Goal: Information Seeking & Learning: Learn about a topic

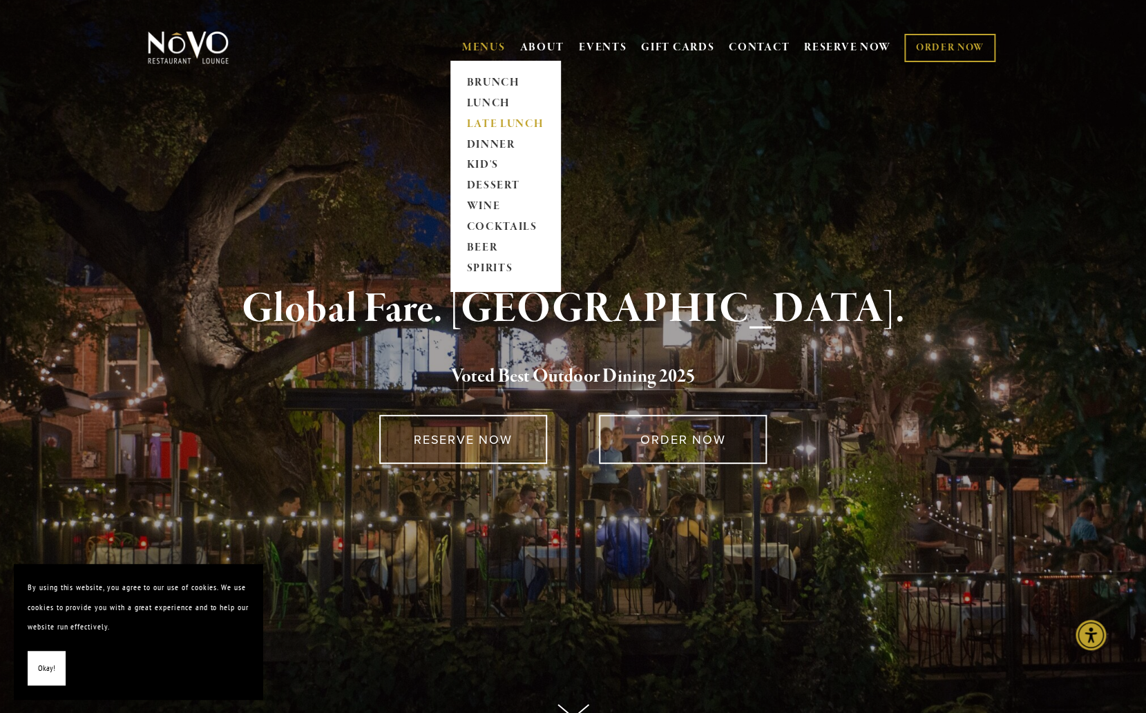
click at [500, 125] on link "LATE LUNCH" at bounding box center [505, 124] width 86 height 21
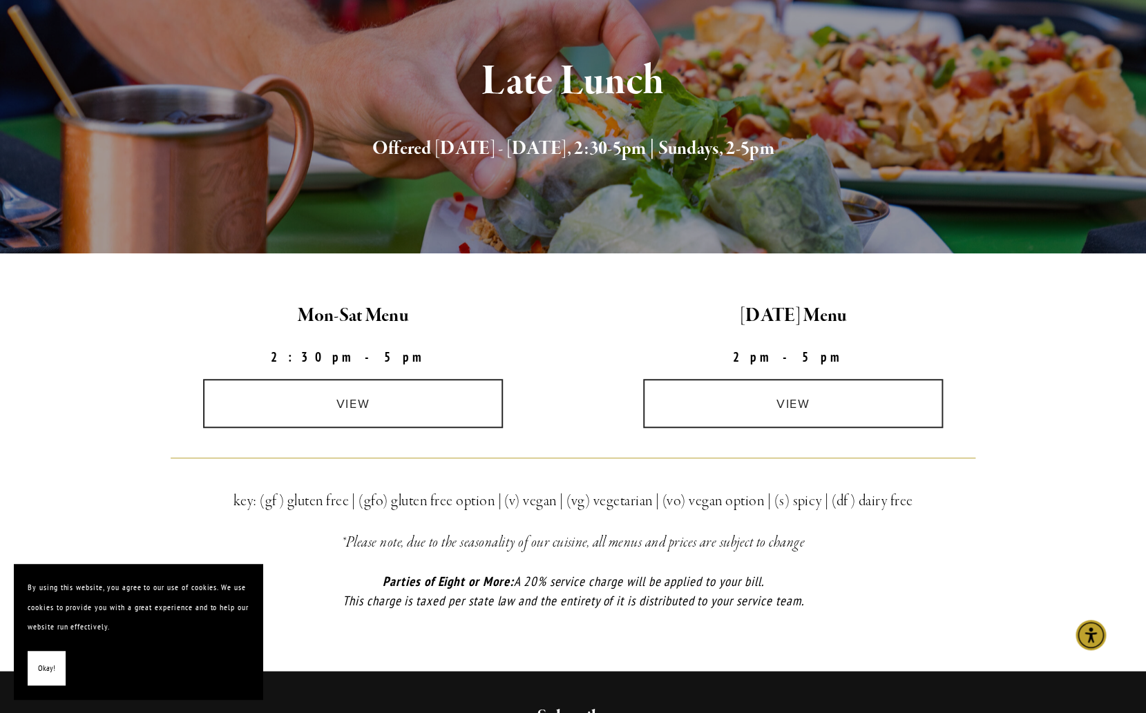
scroll to position [153, 0]
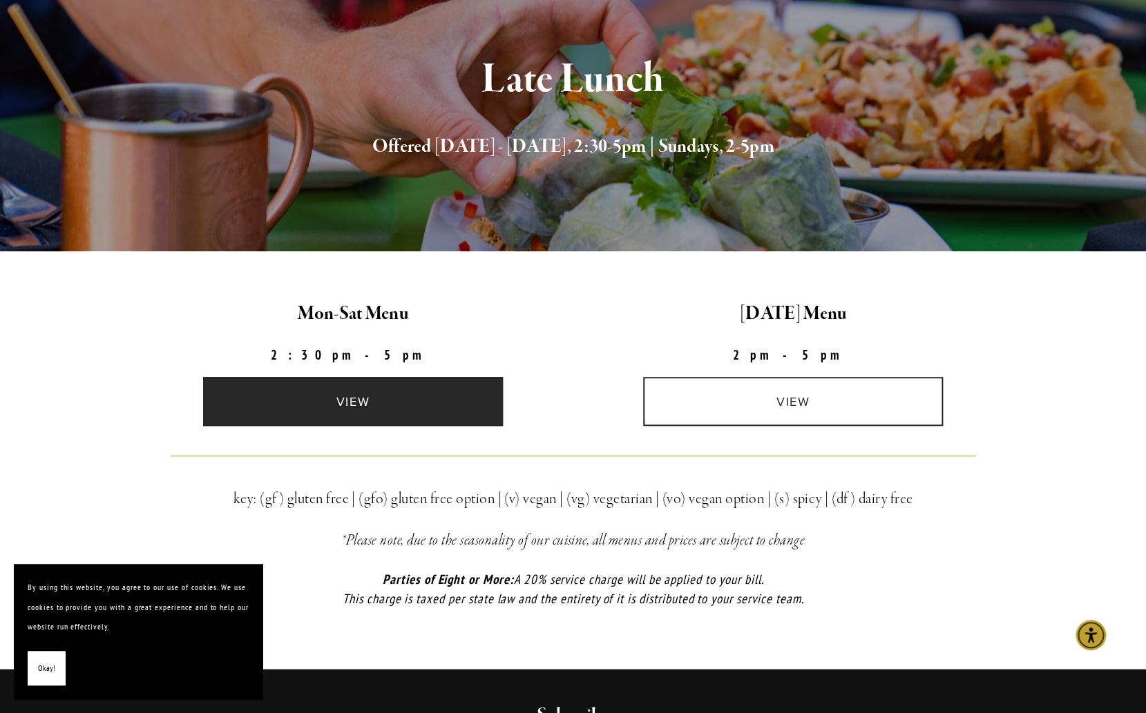
click at [343, 409] on link "view" at bounding box center [353, 401] width 300 height 49
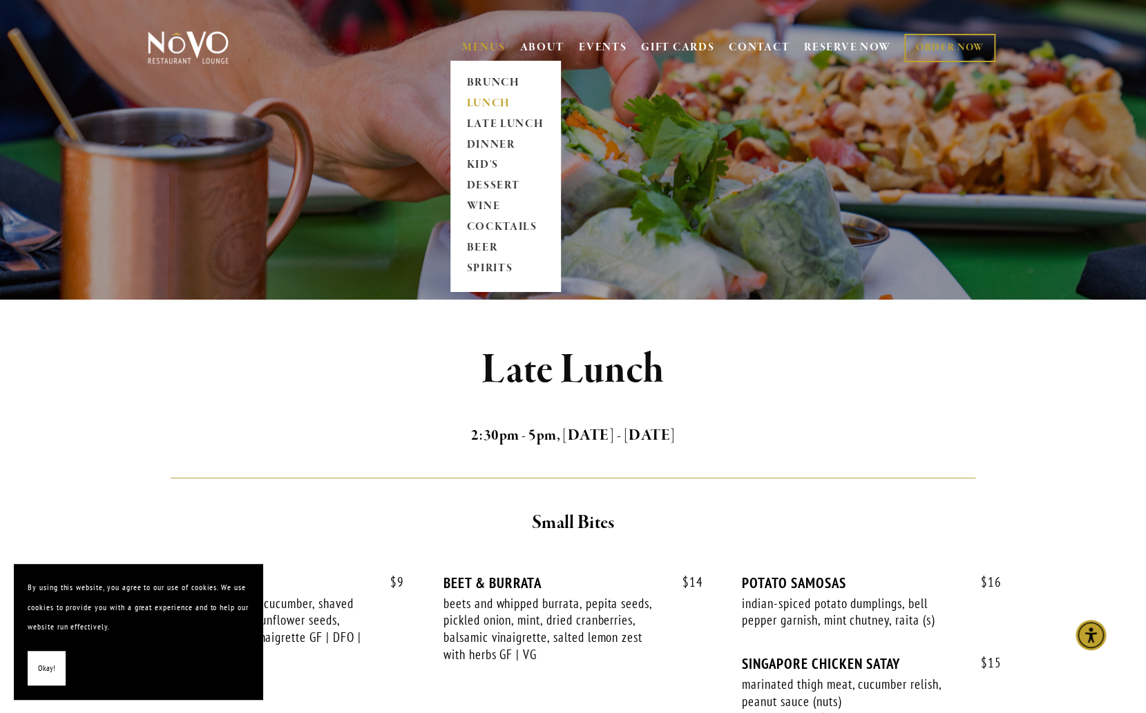
click at [473, 101] on link "LUNCH" at bounding box center [505, 103] width 86 height 21
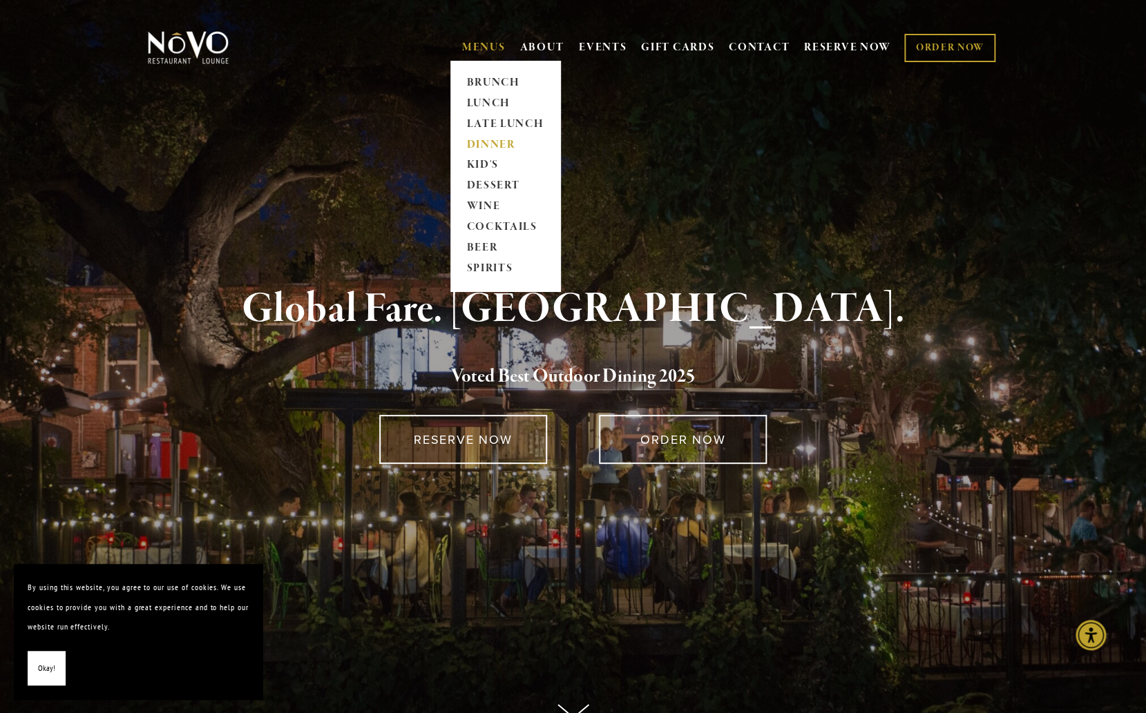
click at [490, 149] on link "DINNER" at bounding box center [505, 145] width 86 height 21
